Goal: Check status

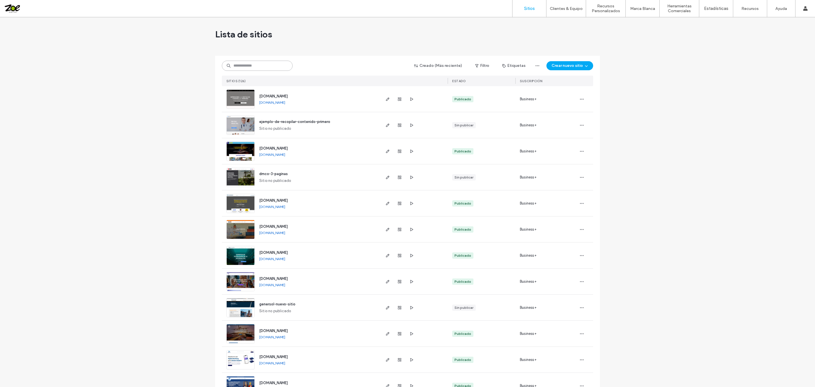
click at [240, 67] on input at bounding box center [257, 66] width 71 height 10
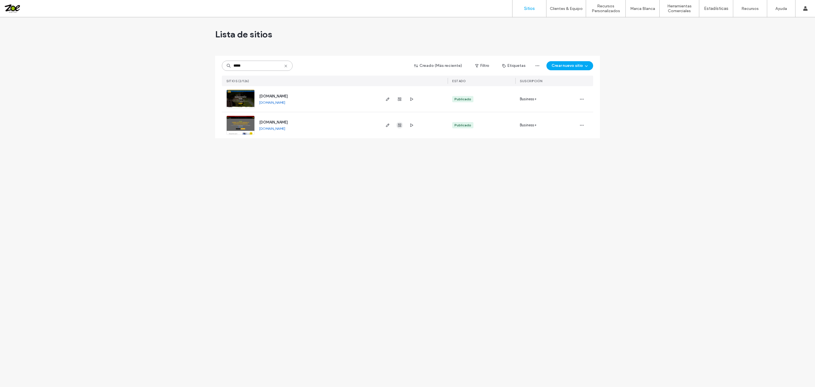
type input "*****"
click at [400, 126] on use "button" at bounding box center [399, 124] width 3 height 3
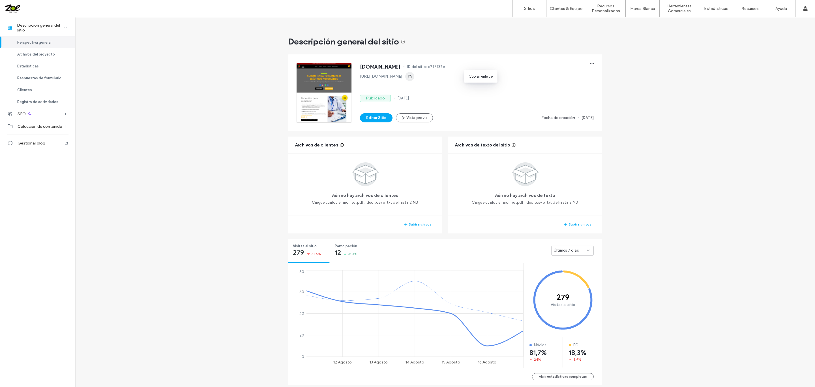
click at [412, 74] on icon "button" at bounding box center [409, 76] width 5 height 5
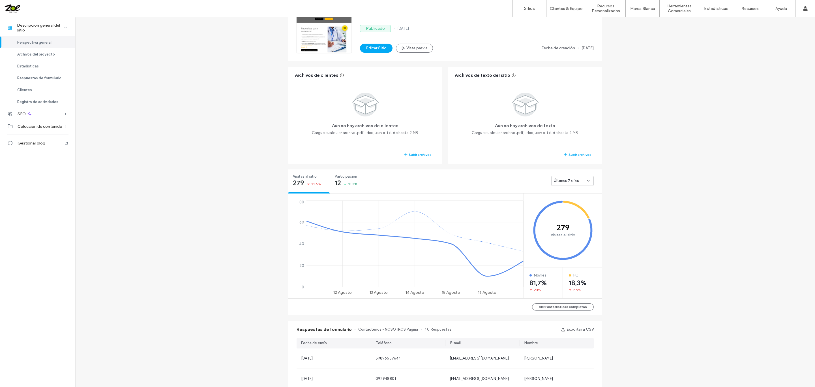
scroll to position [85, 0]
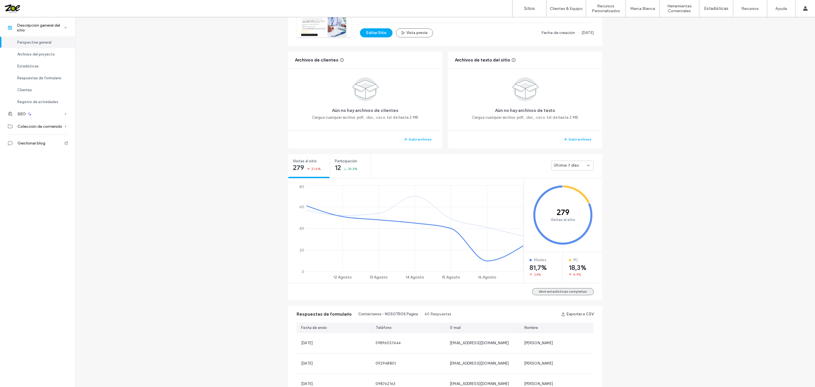
click at [574, 293] on button "Abrir estadísticas completas" at bounding box center [563, 291] width 62 height 7
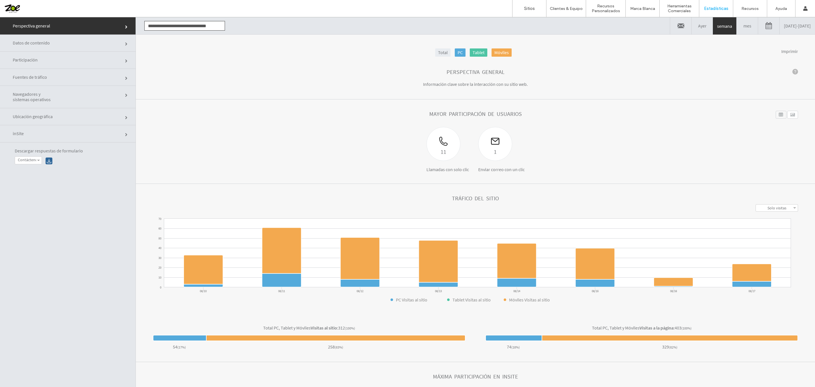
click link "Participación"
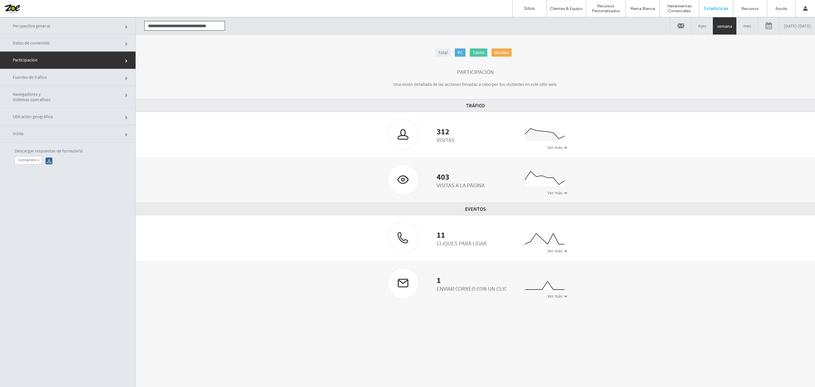
click at [780, 26] on link "08/10/2025 - 08/17/2025" at bounding box center [797, 25] width 35 height 17
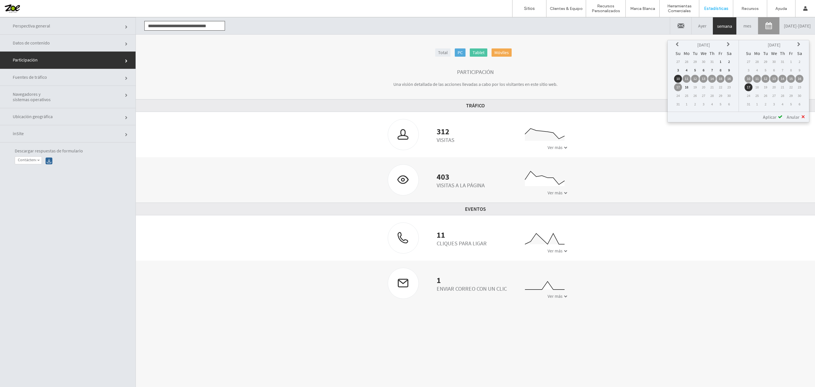
click at [677, 44] on icon at bounding box center [678, 44] width 5 height 5
click at [712, 87] on td "24" at bounding box center [712, 87] width 8 height 8
click at [790, 76] on td "15" at bounding box center [791, 79] width 8 height 8
click at [773, 114] on span "Aplicar" at bounding box center [770, 117] width 14 height 6
